Goal: Information Seeking & Learning: Learn about a topic

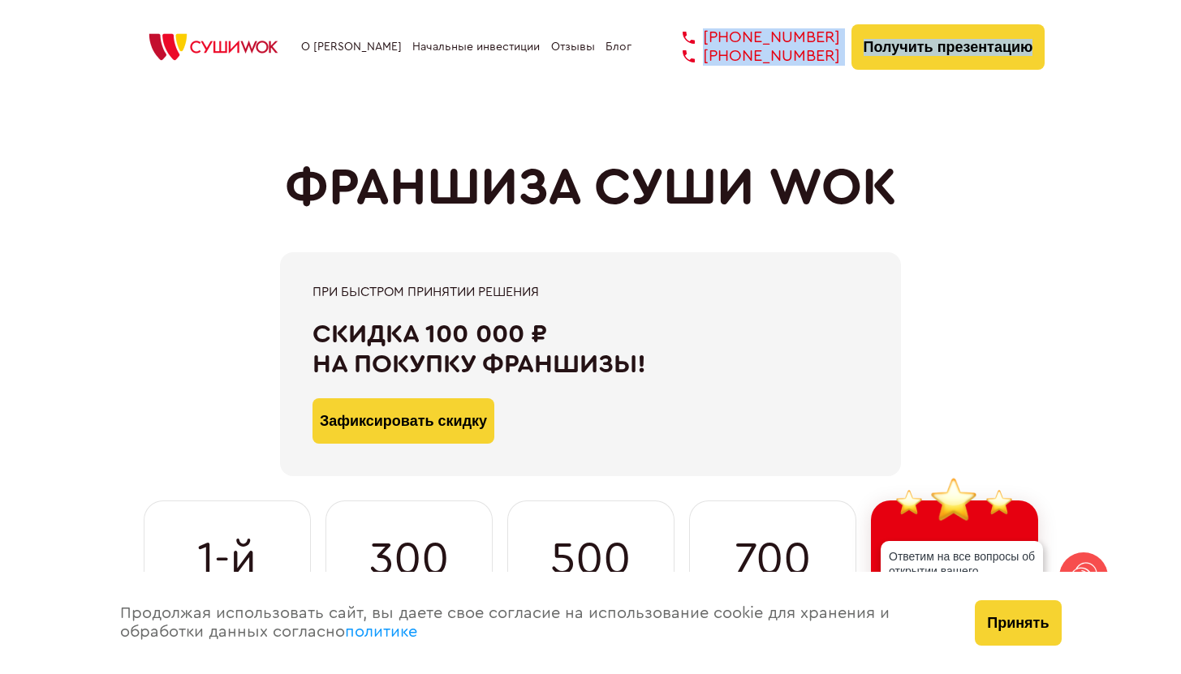
drag, startPoint x: 844, startPoint y: 58, endPoint x: 705, endPoint y: 28, distance: 142.0
click at [704, 28] on div "О франшизе Начальные инвестиции Отзывы Блог [PHONE_NUMBER] [PHONE_NUMBER] [PHON…" at bounding box center [590, 46] width 909 height 45
copy div "[PHONE_NUMBER] [PHONE_NUMBER] [PHONE_NUMBER] Получить презентацию"
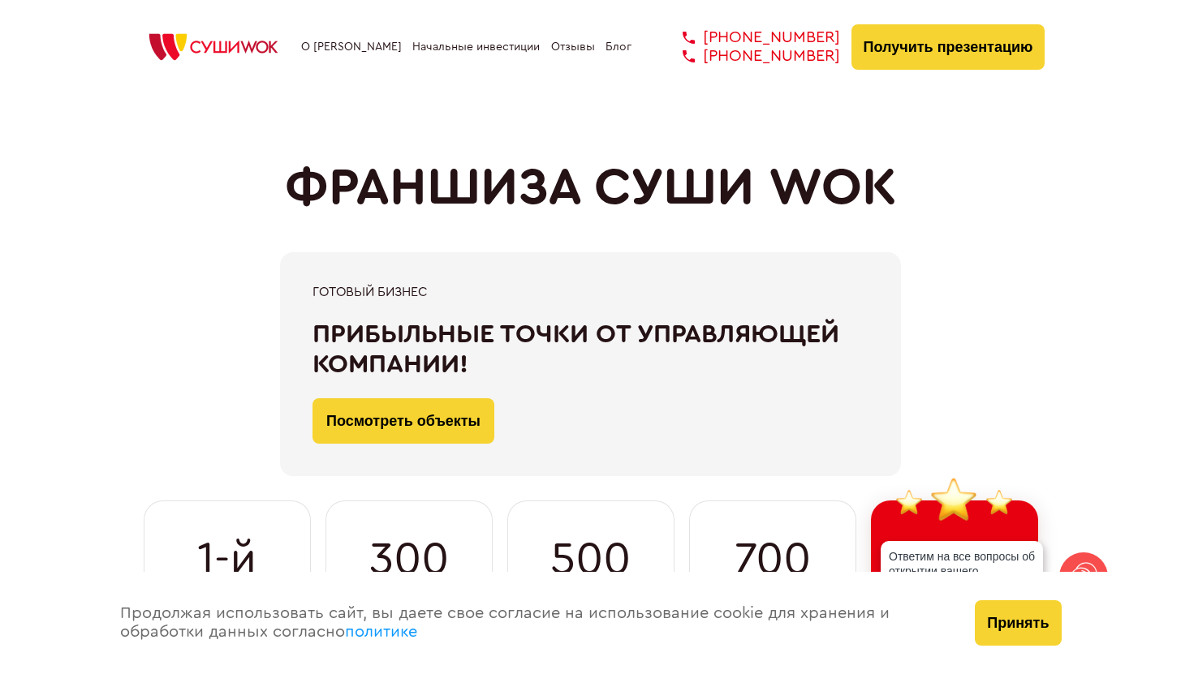
click at [570, 144] on div "ФРАНШИЗА СУШИ WOK При быстром принятии решения Скидка 100 000 ₽ на покупку фран…" at bounding box center [590, 394] width 909 height 602
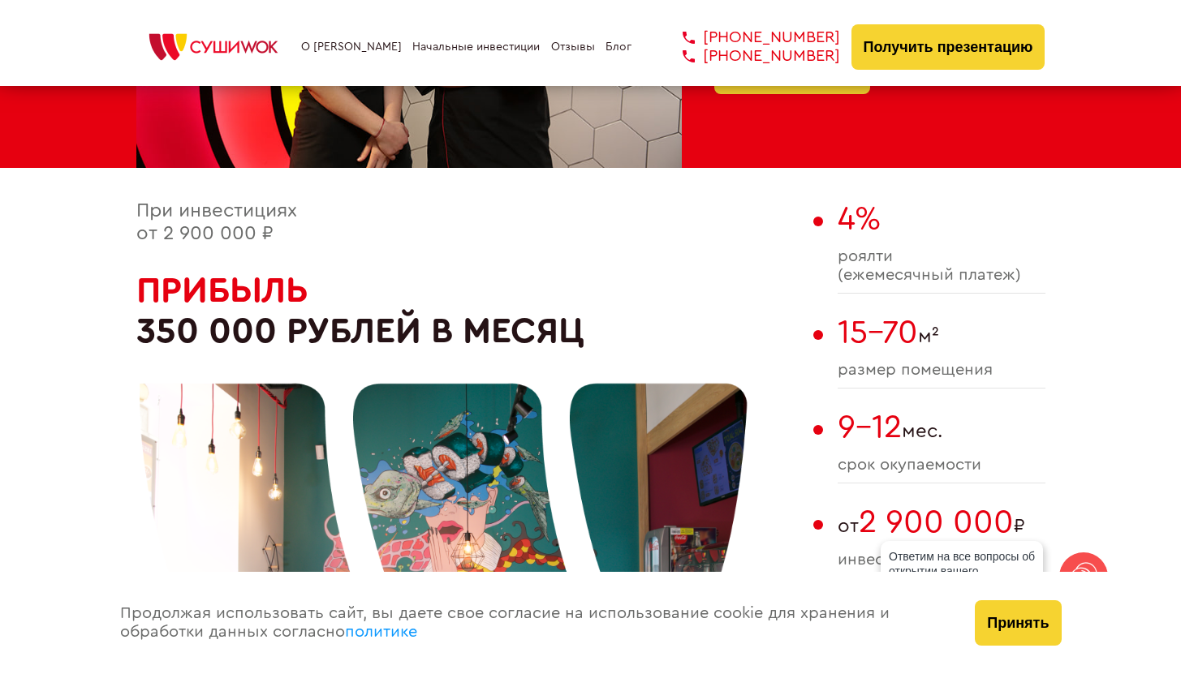
scroll to position [923, 0]
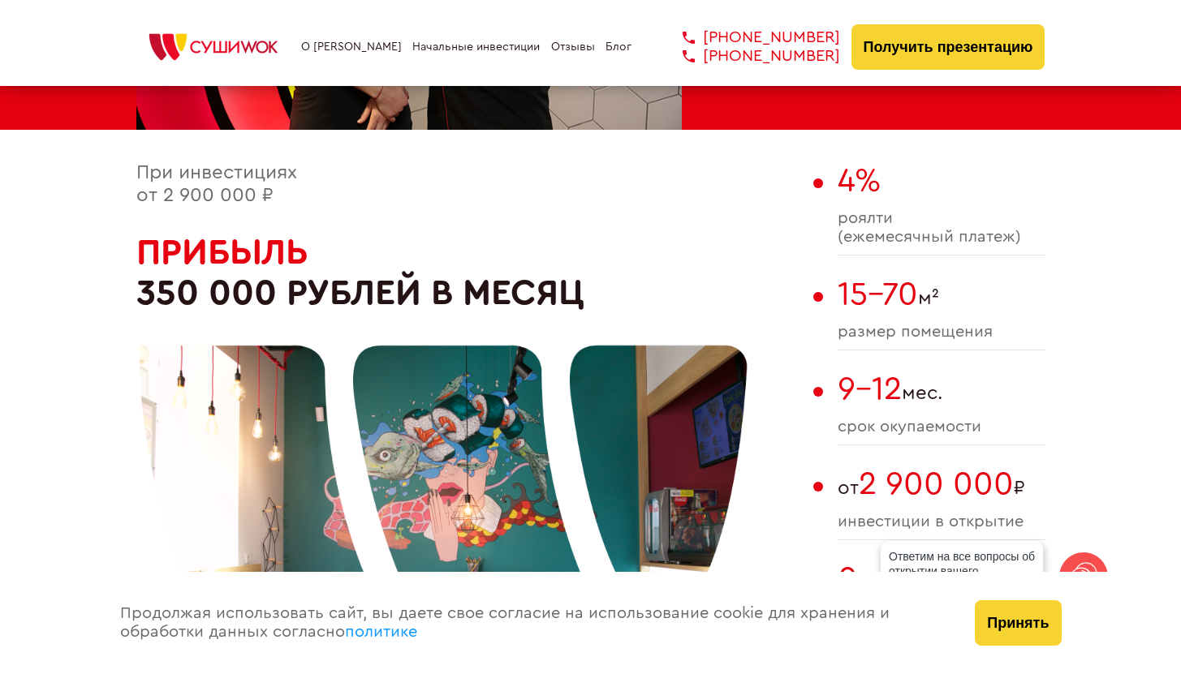
drag, startPoint x: 993, startPoint y: 307, endPoint x: 841, endPoint y: 291, distance: 153.3
click at [841, 291] on span "15-70 м²" at bounding box center [941, 294] width 208 height 37
copy span "15-70 м²"
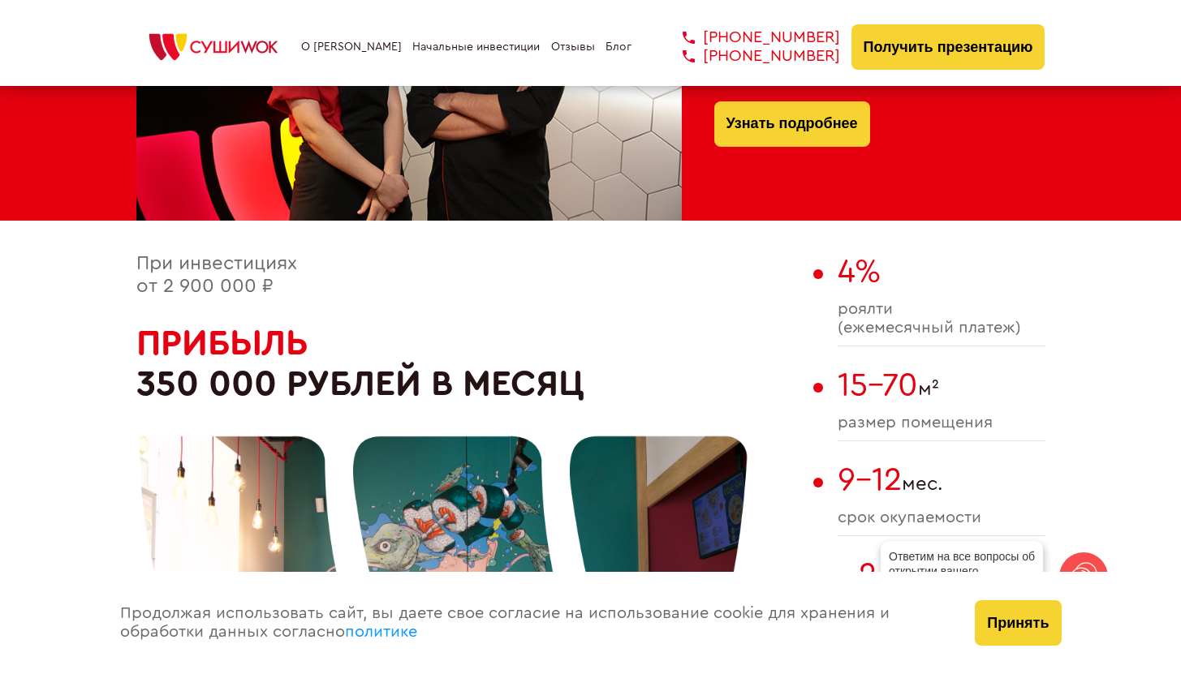
scroll to position [755, 0]
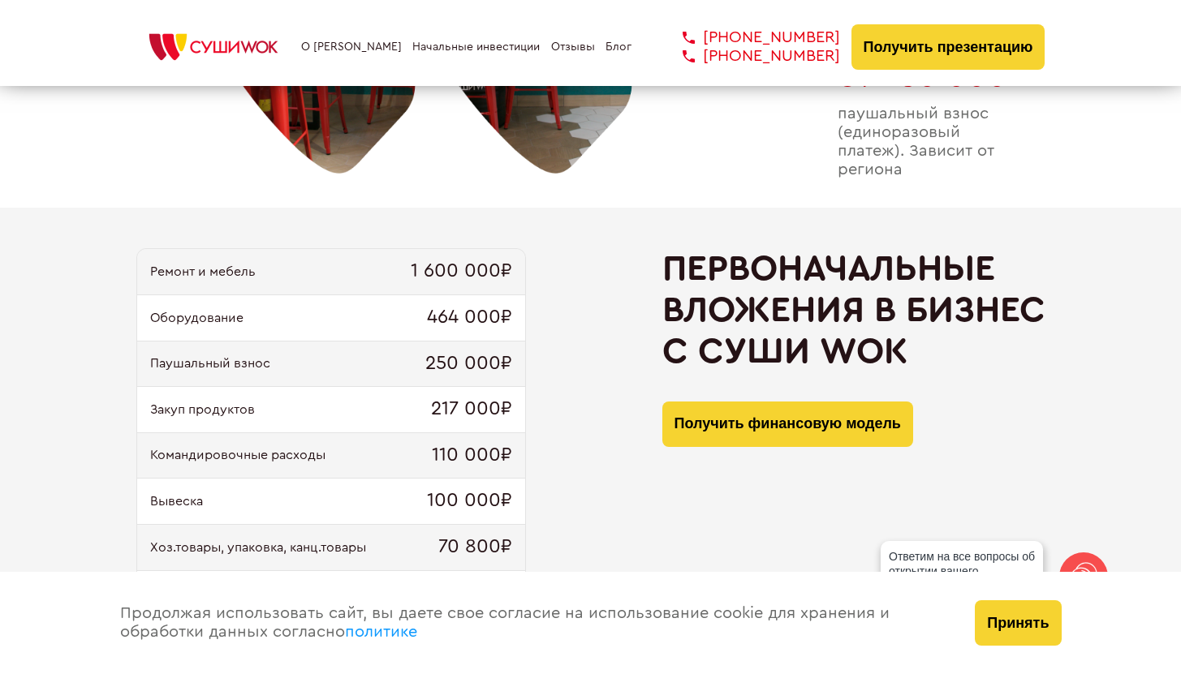
scroll to position [1242, 0]
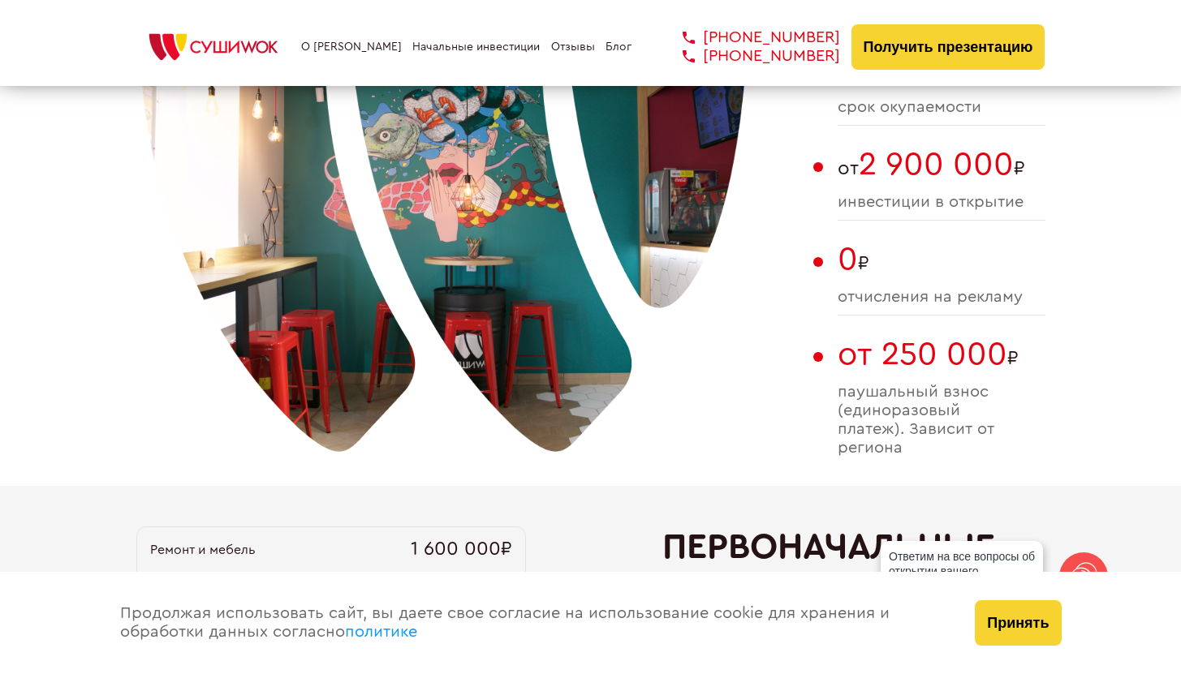
click at [361, 53] on link "О [PERSON_NAME]" at bounding box center [351, 47] width 101 height 13
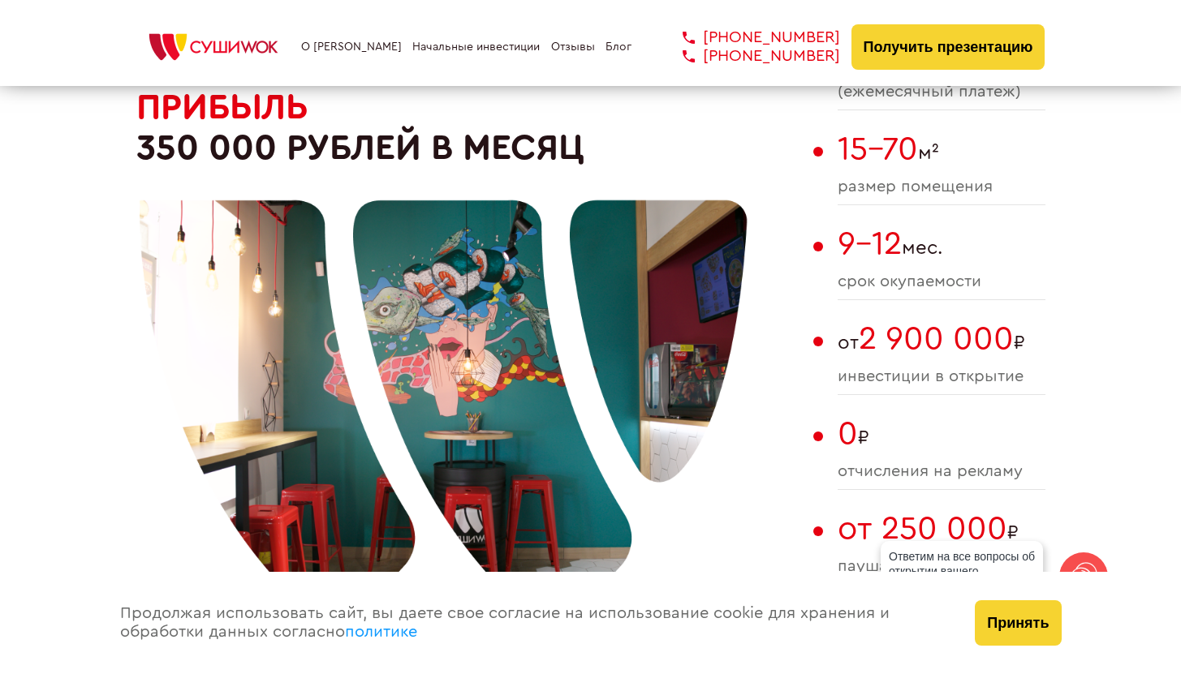
scroll to position [1091, 0]
